Goal: Transaction & Acquisition: Download file/media

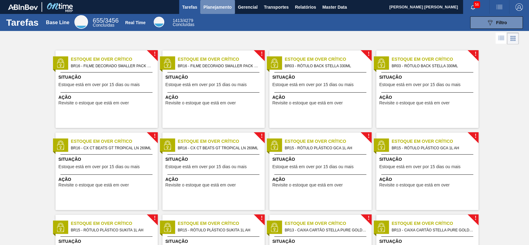
click at [212, 10] on span "Planejamento" at bounding box center [217, 6] width 28 height 7
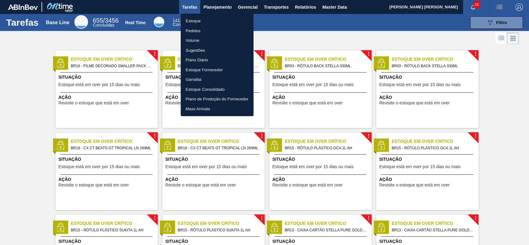
click at [300, 9] on div at bounding box center [264, 122] width 529 height 245
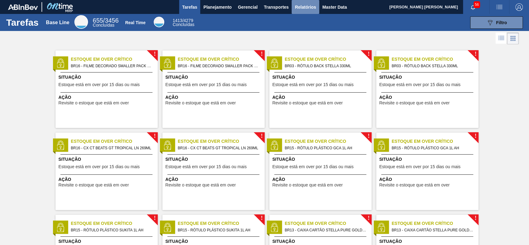
click at [306, 8] on span "Relatórios" at bounding box center [305, 6] width 21 height 7
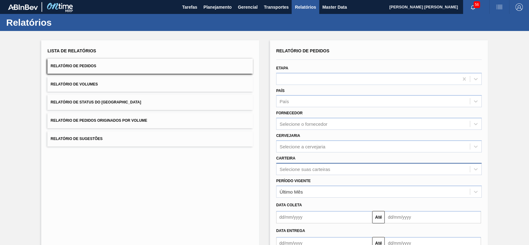
click at [318, 171] on div "Selecione suas carteiras" at bounding box center [379, 169] width 206 height 12
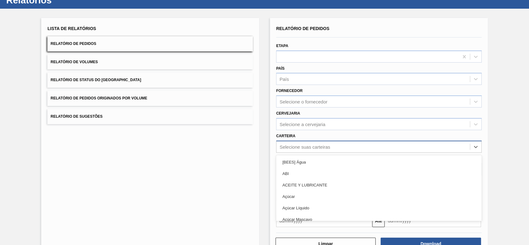
scroll to position [27, 0]
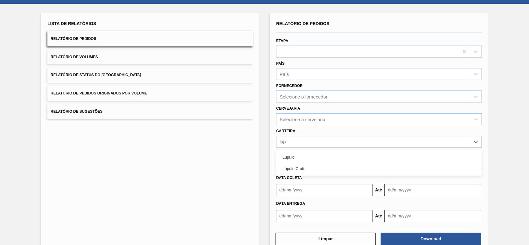
type input "lúpu"
click at [318, 171] on div "Lúpulo Craft" at bounding box center [379, 168] width 206 height 11
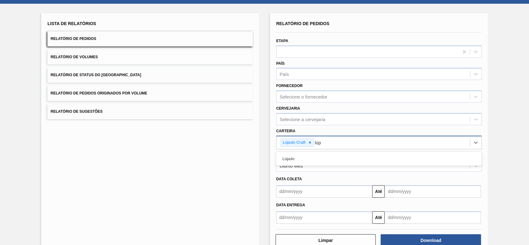
type input "lúpu"
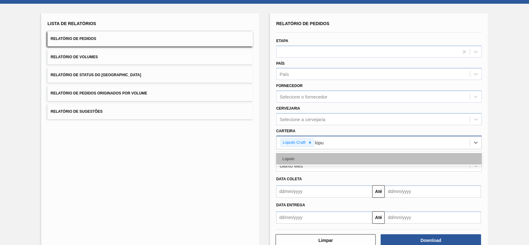
click at [331, 157] on div "Lúpulo" at bounding box center [379, 158] width 206 height 11
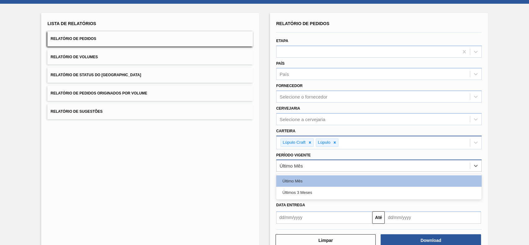
click at [324, 162] on div "Último Mês" at bounding box center [374, 166] width 194 height 9
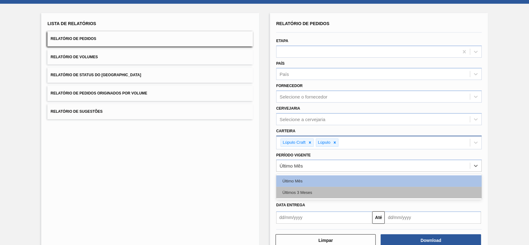
click at [317, 191] on div "Últimos 3 Meses" at bounding box center [379, 192] width 206 height 11
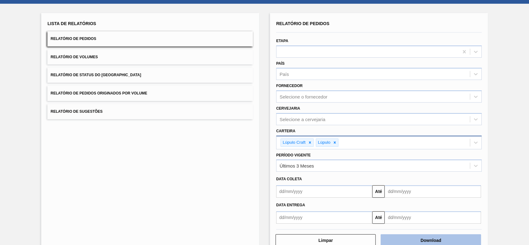
click at [406, 238] on button "Download" at bounding box center [431, 240] width 100 height 12
click at [100, 74] on span "Relatório de Status do [GEOGRAPHIC_DATA]" at bounding box center [96, 75] width 91 height 4
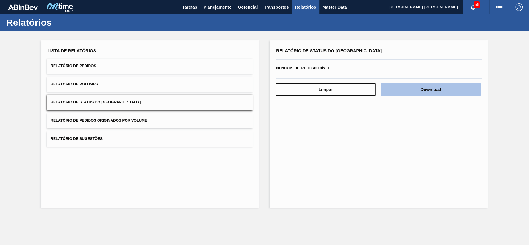
click at [435, 87] on button "Download" at bounding box center [431, 89] width 100 height 12
